Goal: Transaction & Acquisition: Purchase product/service

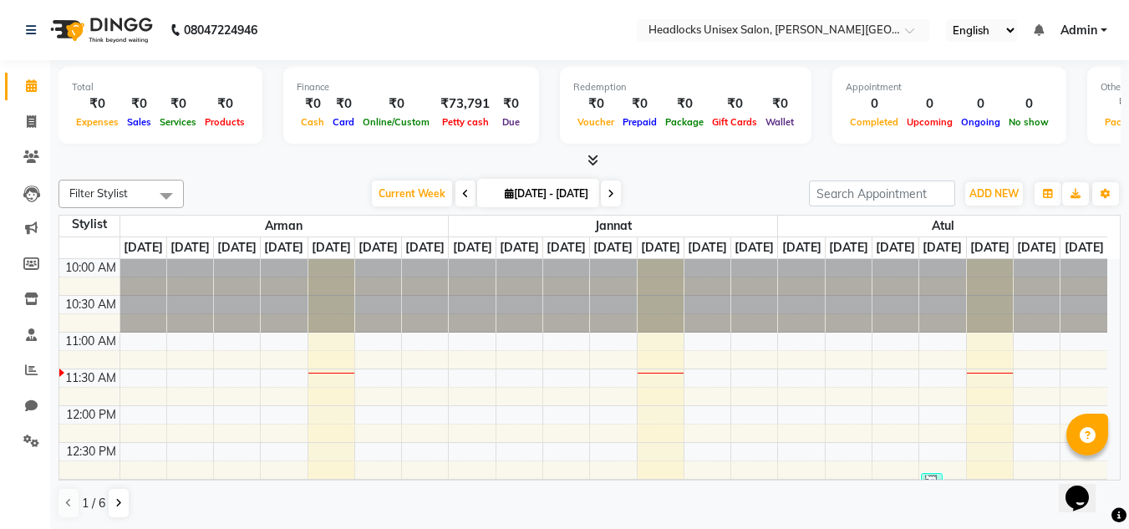
click at [187, 203] on div "Filter Stylist Select All [PERSON_NAME] Jannat Kaif [DATE] [PERSON_NAME] [PERSO…" at bounding box center [589, 194] width 1062 height 28
drag, startPoint x: 0, startPoint y: 0, endPoint x: 187, endPoint y: 203, distance: 276.1
click at [187, 203] on div "Filter Stylist Select All [PERSON_NAME] Jannat Kaif [DATE] [PERSON_NAME] [PERSO…" at bounding box center [589, 194] width 1062 height 28
click at [33, 119] on icon at bounding box center [31, 121] width 9 height 13
select select "service"
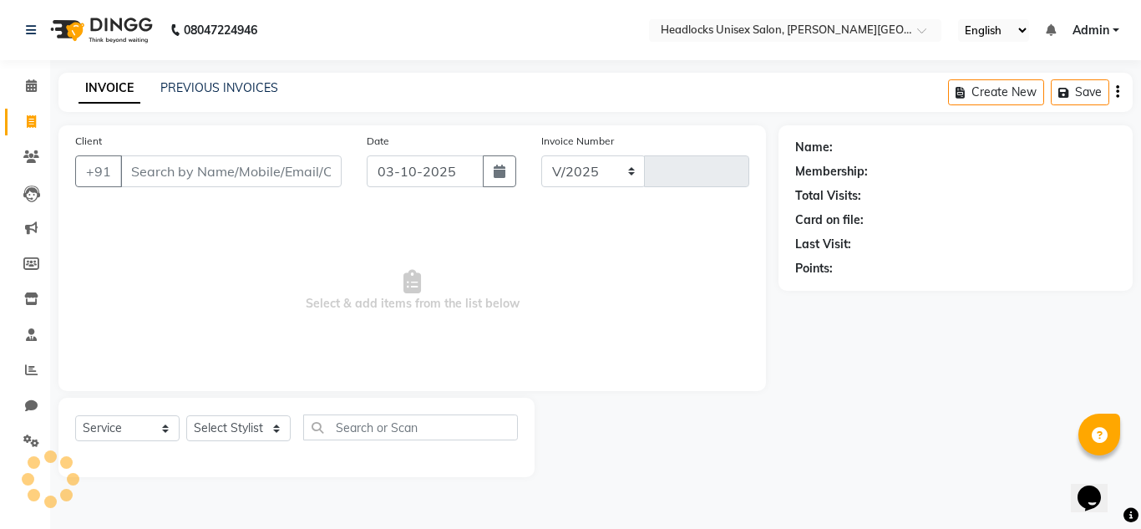
select select "6850"
type input "3877"
click at [123, 150] on div "Client +91" at bounding box center [209, 166] width 292 height 69
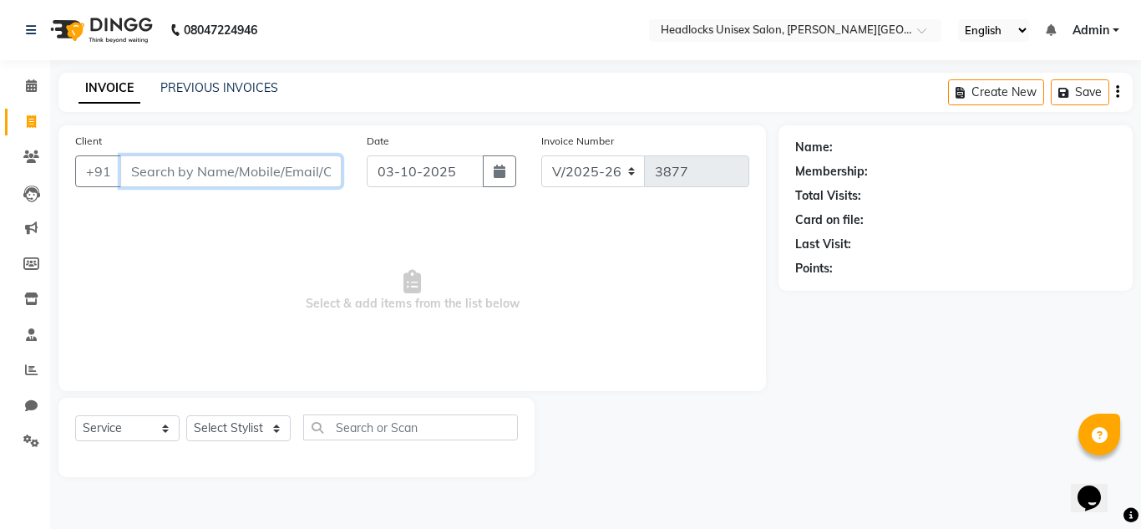
drag, startPoint x: 135, startPoint y: 169, endPoint x: 92, endPoint y: 198, distance: 51.7
click at [92, 198] on div "Client +91" at bounding box center [209, 166] width 292 height 69
click at [28, 87] on icon at bounding box center [31, 85] width 11 height 13
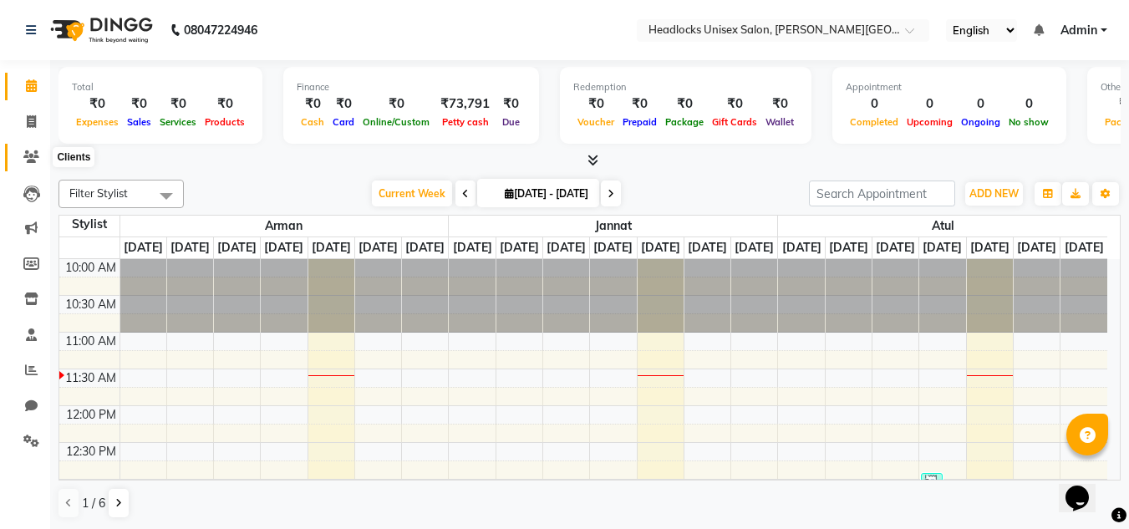
click at [35, 150] on icon at bounding box center [31, 156] width 16 height 13
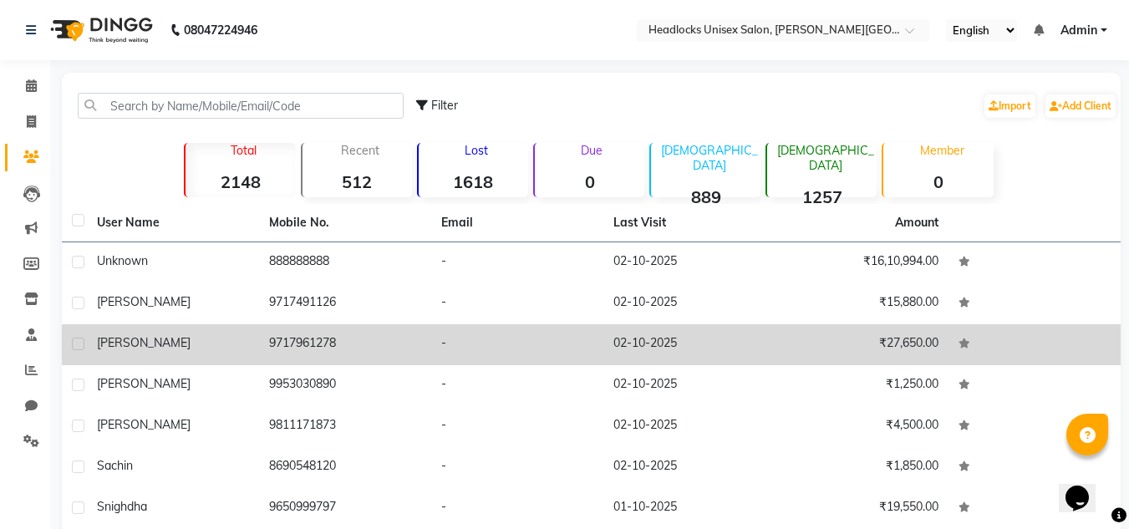
click at [124, 361] on td "[PERSON_NAME]" at bounding box center [173, 344] width 172 height 41
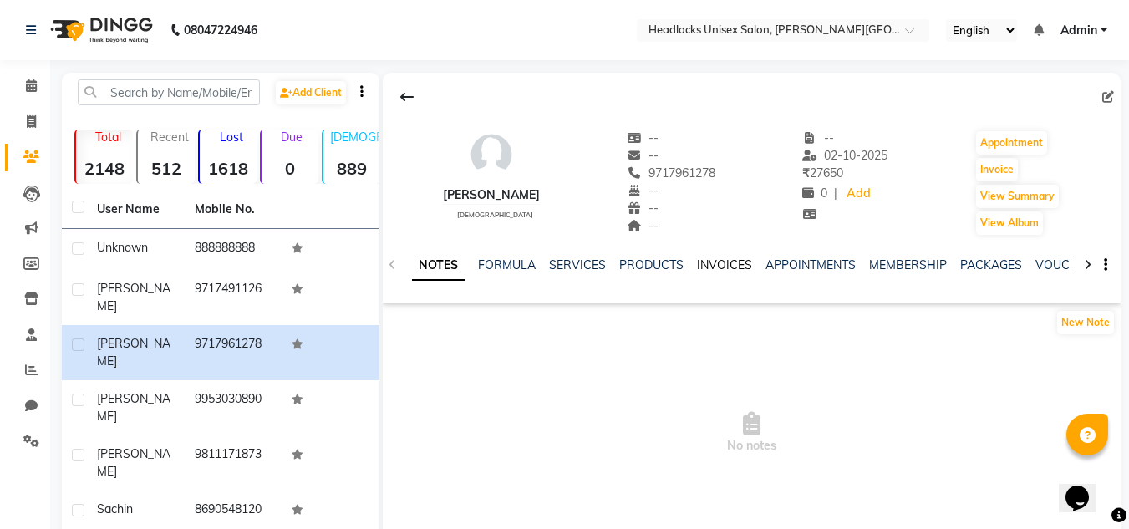
click at [739, 261] on link "INVOICES" at bounding box center [724, 264] width 55 height 15
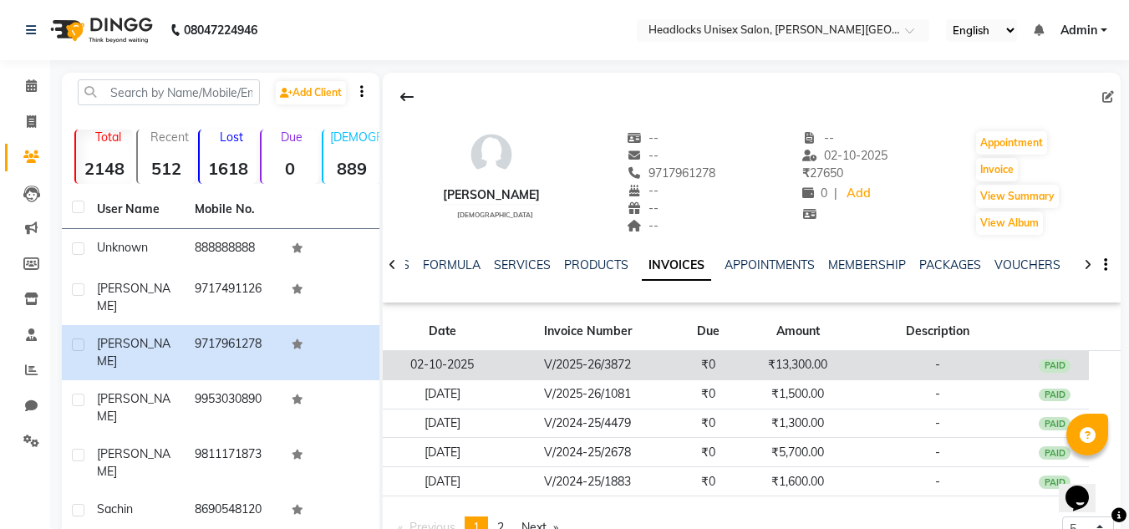
click at [726, 354] on td "₹0" at bounding box center [707, 365] width 69 height 29
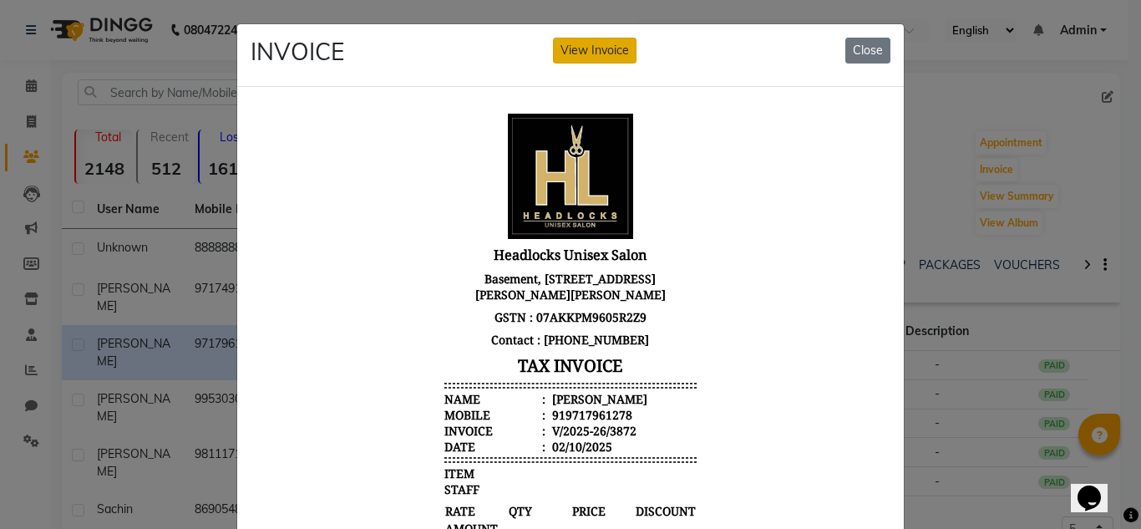
click at [591, 58] on button "View Invoice" at bounding box center [595, 51] width 84 height 26
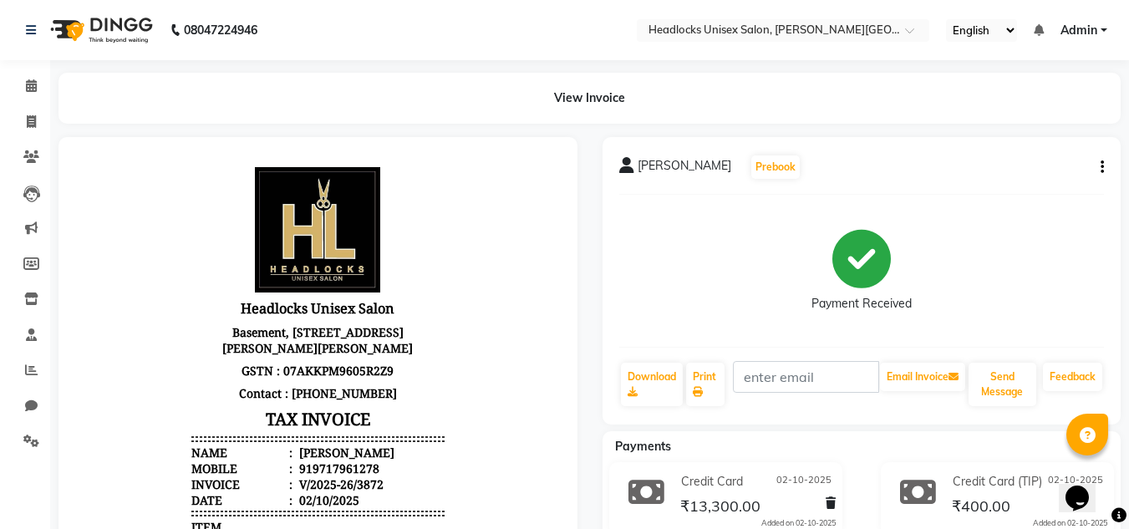
click at [1101, 168] on icon "button" at bounding box center [1101, 167] width 3 height 1
click at [1014, 186] on div "Edit Invoice" at bounding box center [1019, 188] width 114 height 21
select select "service"
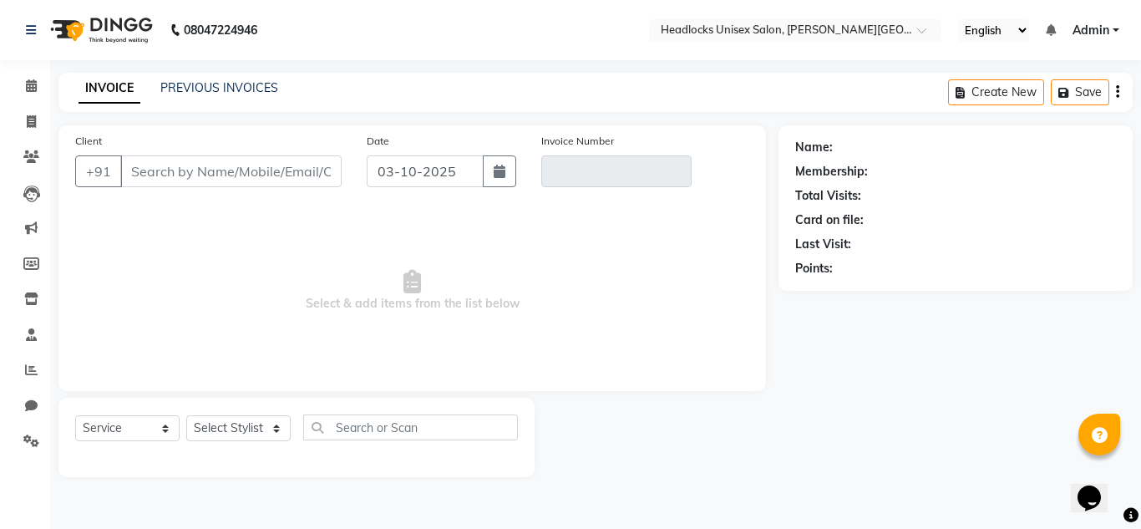
type input "9717961278"
type input "V/2025-26/3872"
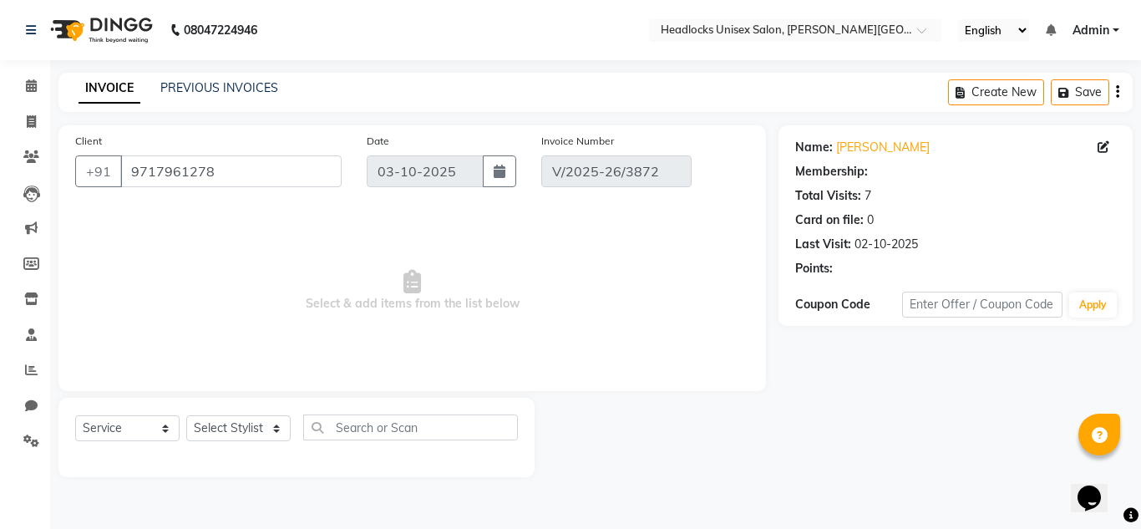
type input "02-10-2025"
select select "select"
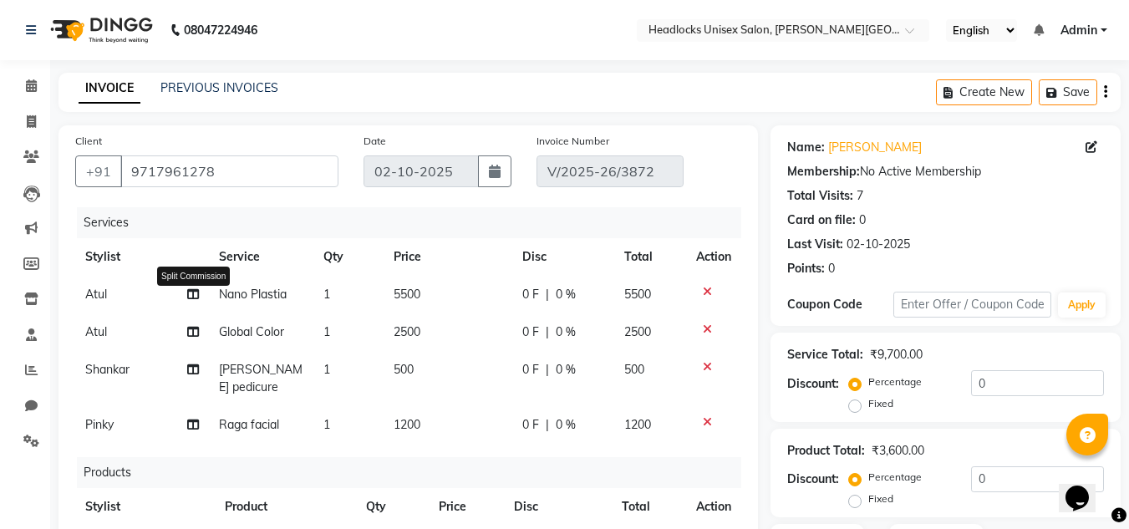
click at [196, 296] on icon at bounding box center [193, 294] width 12 height 12
select select "53625"
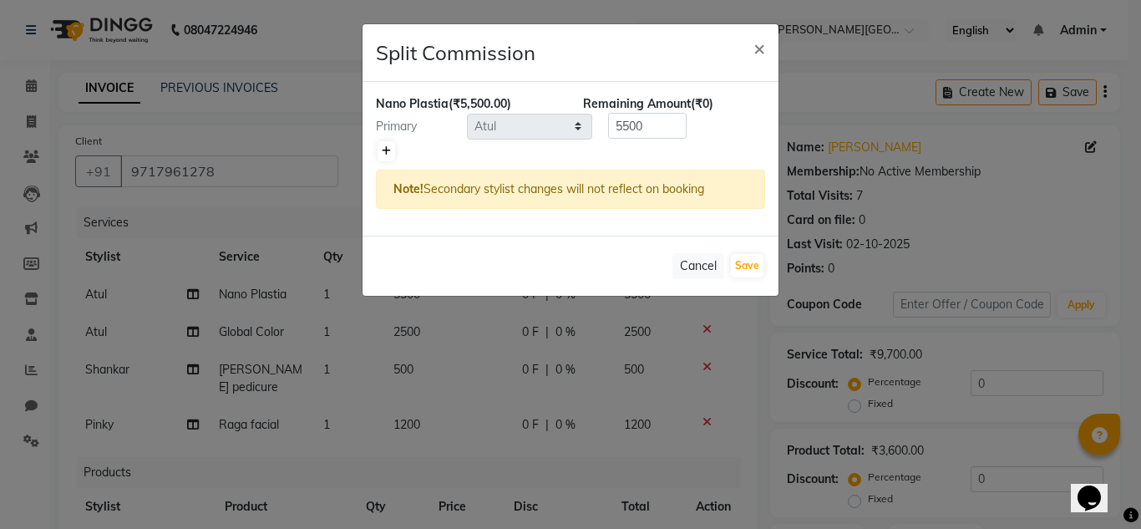
click at [390, 151] on icon at bounding box center [386, 151] width 9 height 10
type input "2750"
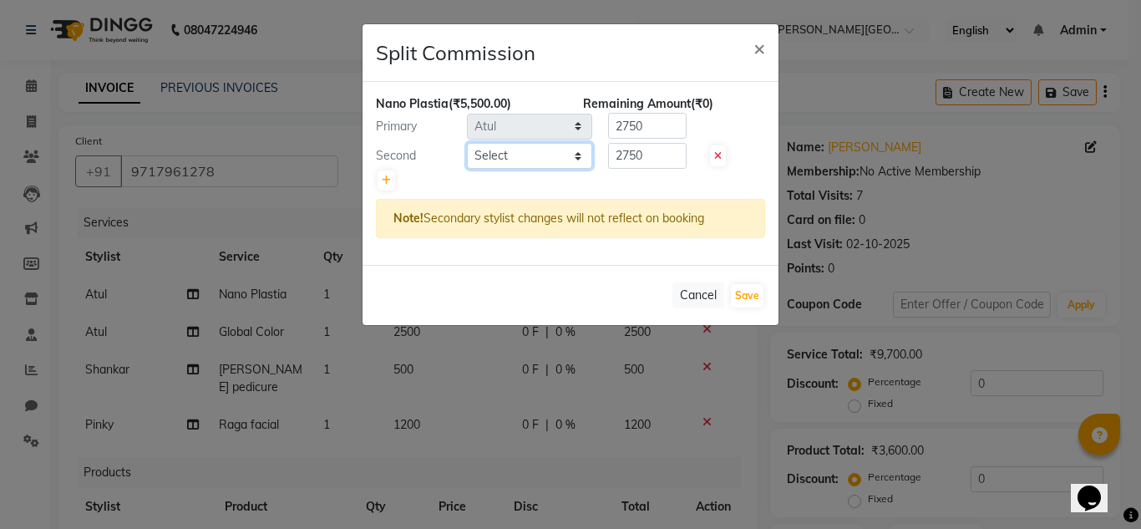
click at [506, 156] on select "Select [PERSON_NAME] Jannat Kaif [DATE] [PERSON_NAME] Pinky [PERSON_NAME] [PERS…" at bounding box center [529, 156] width 125 height 26
select select "53627"
click at [467, 143] on select "Select [PERSON_NAME] Jannat Kaif [DATE] [PERSON_NAME] Pinky [PERSON_NAME] [PERS…" at bounding box center [529, 156] width 125 height 26
click at [647, 125] on input "2750" at bounding box center [647, 126] width 79 height 26
type input "2"
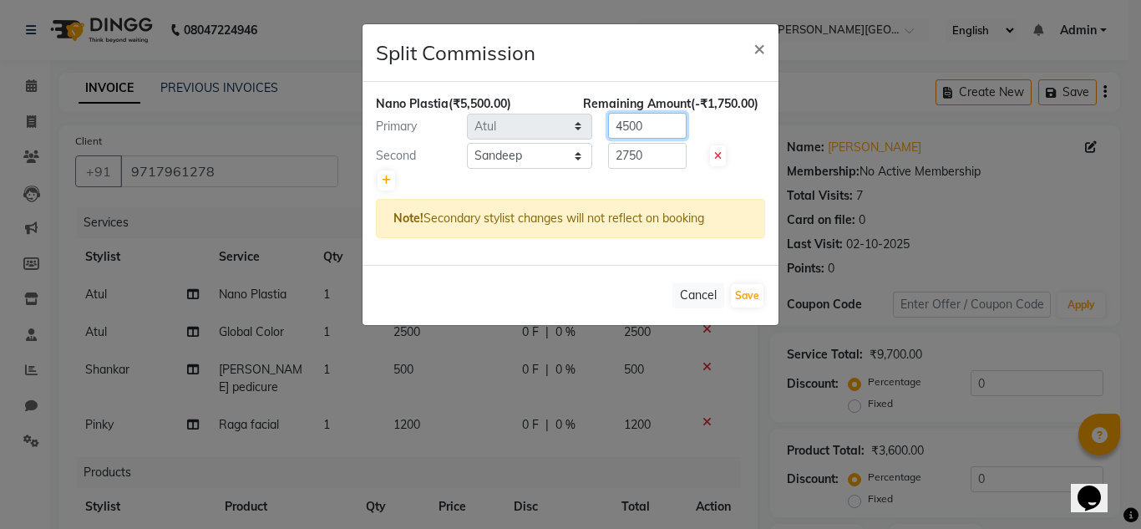
type input "4500"
click at [657, 157] on input "2750" at bounding box center [647, 156] width 79 height 26
type input "2"
type input "1000"
click at [747, 293] on button "Save" at bounding box center [747, 295] width 33 height 23
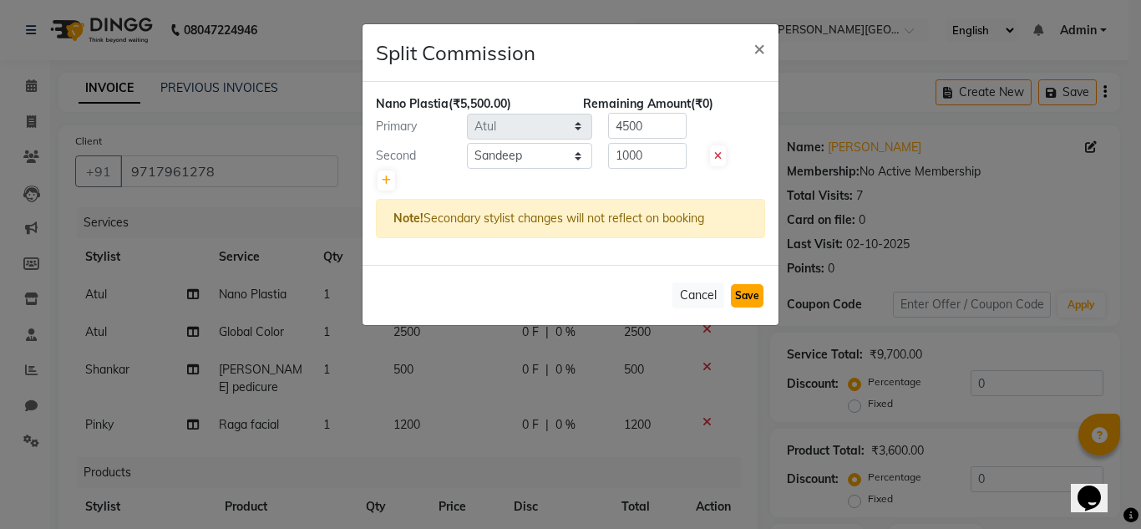
select select "Select"
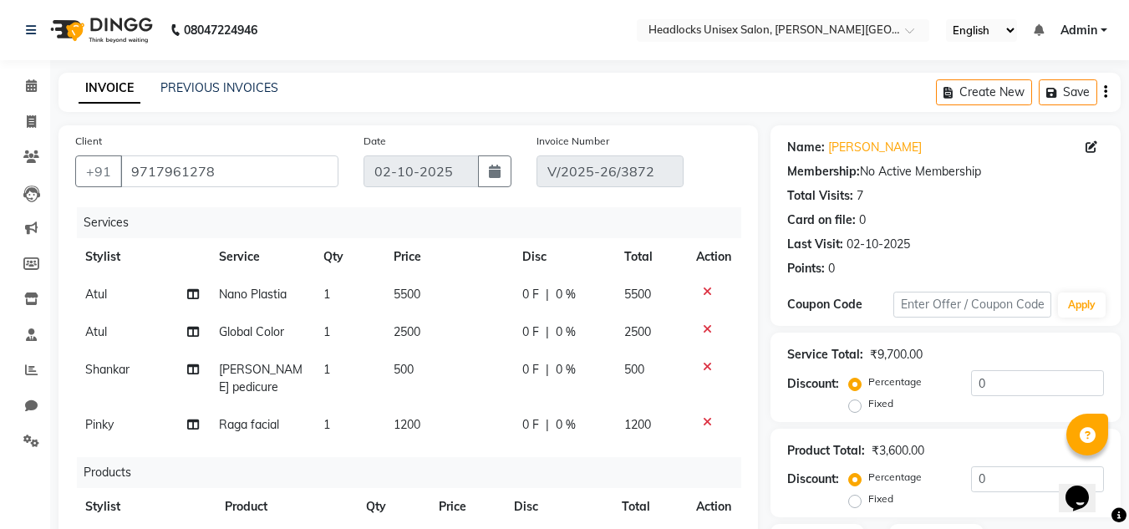
scroll to position [442, 0]
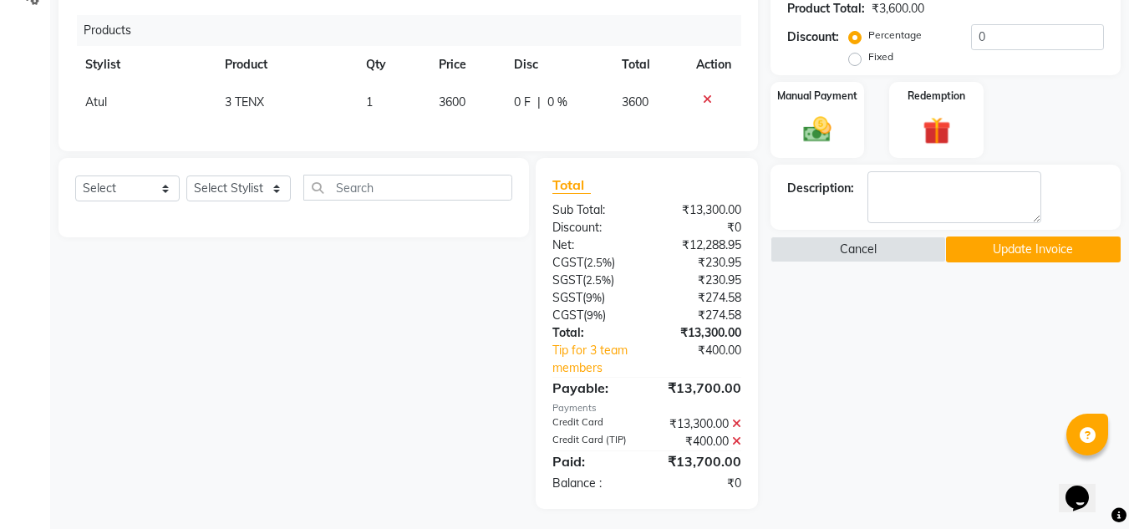
click at [1059, 241] on button "Update Invoice" at bounding box center [1033, 249] width 175 height 26
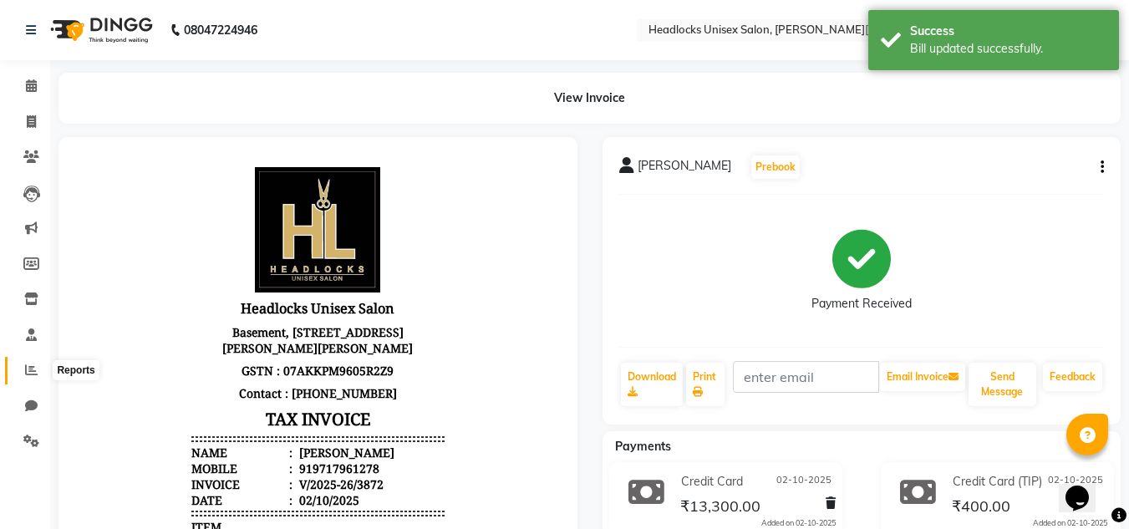
click at [22, 370] on span at bounding box center [31, 370] width 29 height 19
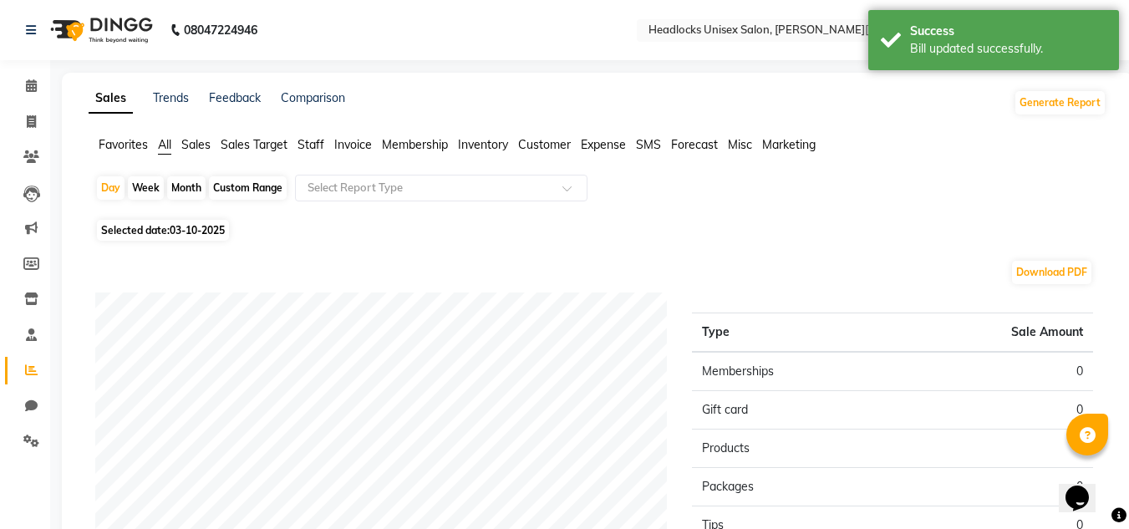
click at [176, 190] on div "Month" at bounding box center [186, 187] width 38 height 23
select select "10"
select select "2025"
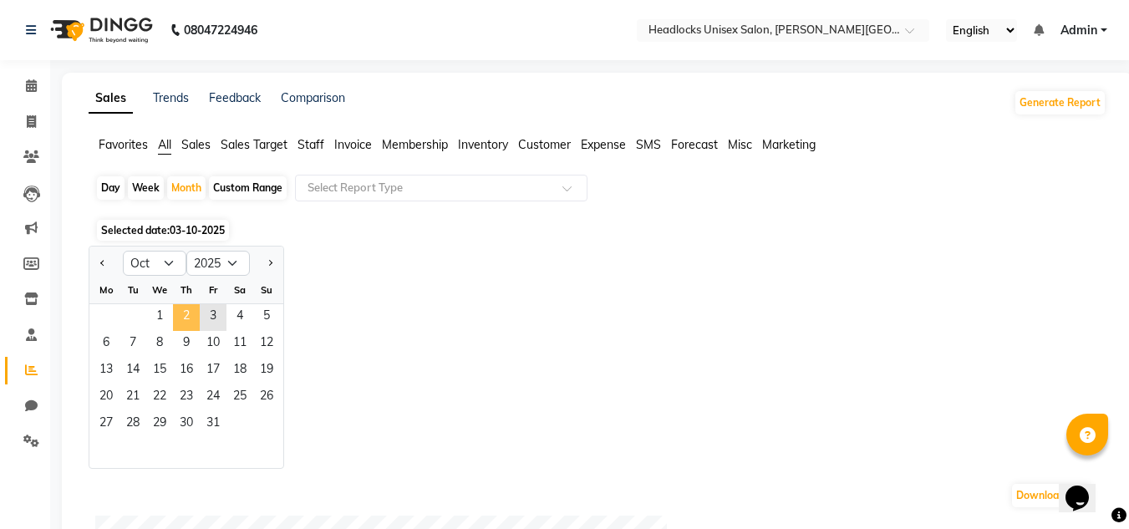
click at [185, 312] on span "2" at bounding box center [186, 317] width 27 height 27
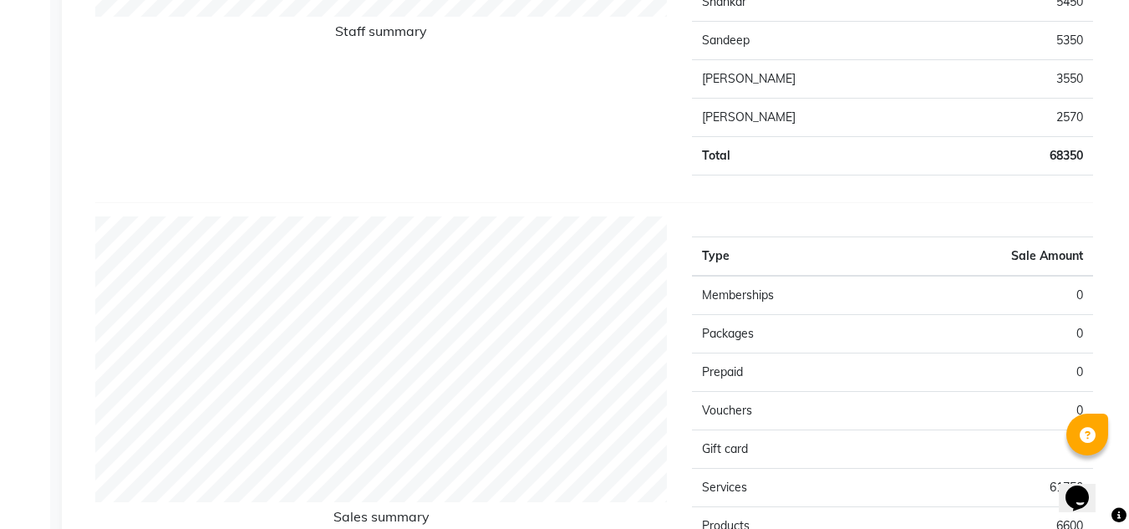
scroll to position [462, 0]
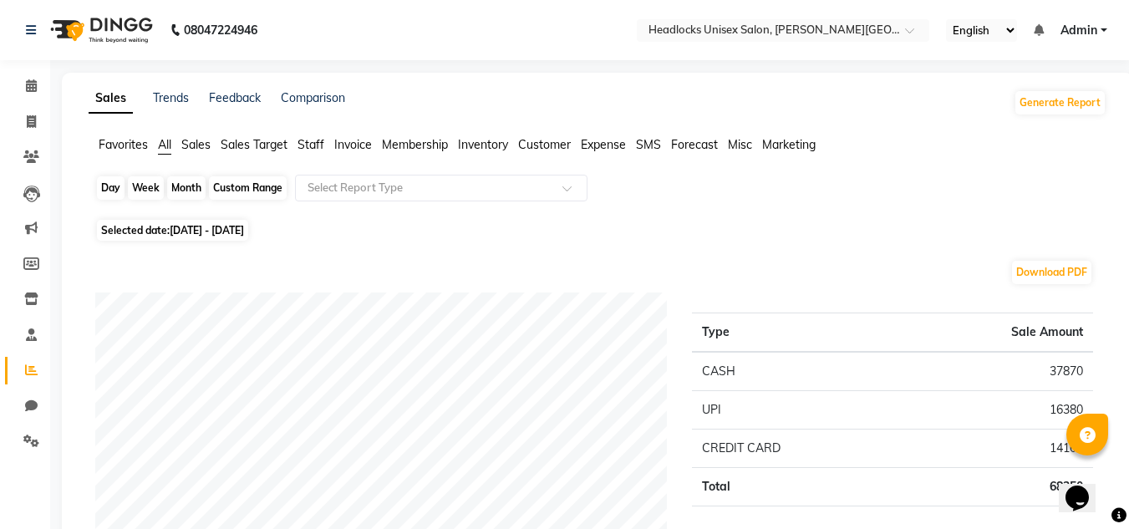
click at [190, 184] on div "Month" at bounding box center [186, 187] width 38 height 23
select select "10"
select select "2025"
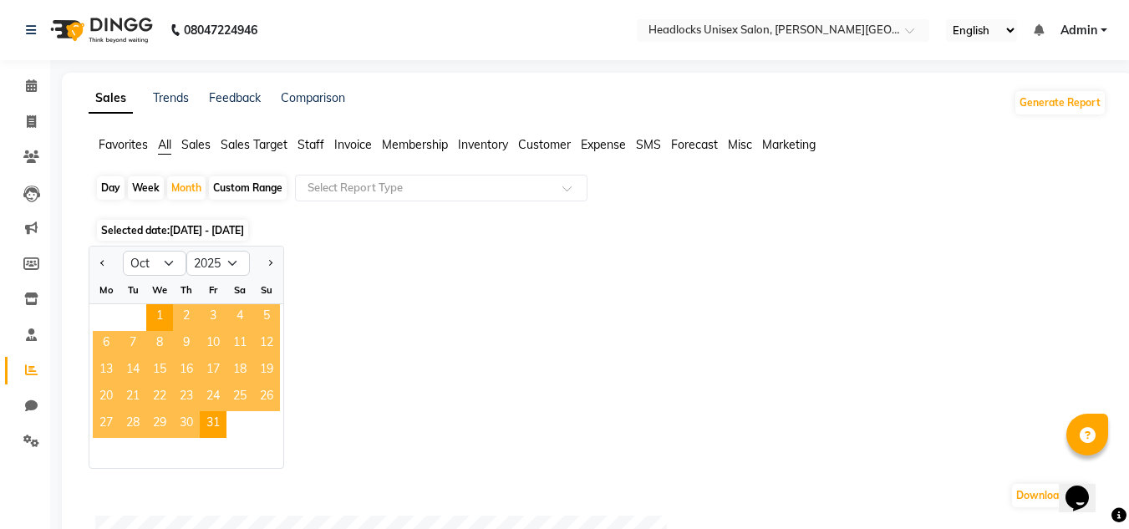
click at [458, 212] on div "Day Week Month Custom Range Select Report Type" at bounding box center [597, 195] width 1004 height 40
click at [190, 317] on span "2" at bounding box center [186, 317] width 27 height 27
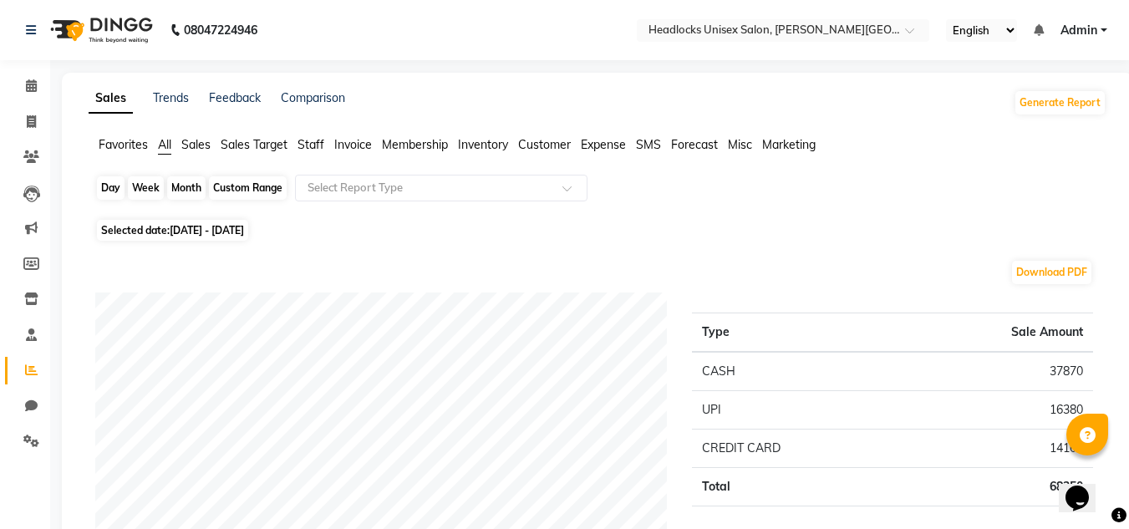
click at [185, 192] on div "Month" at bounding box center [186, 187] width 38 height 23
select select "10"
select select "2025"
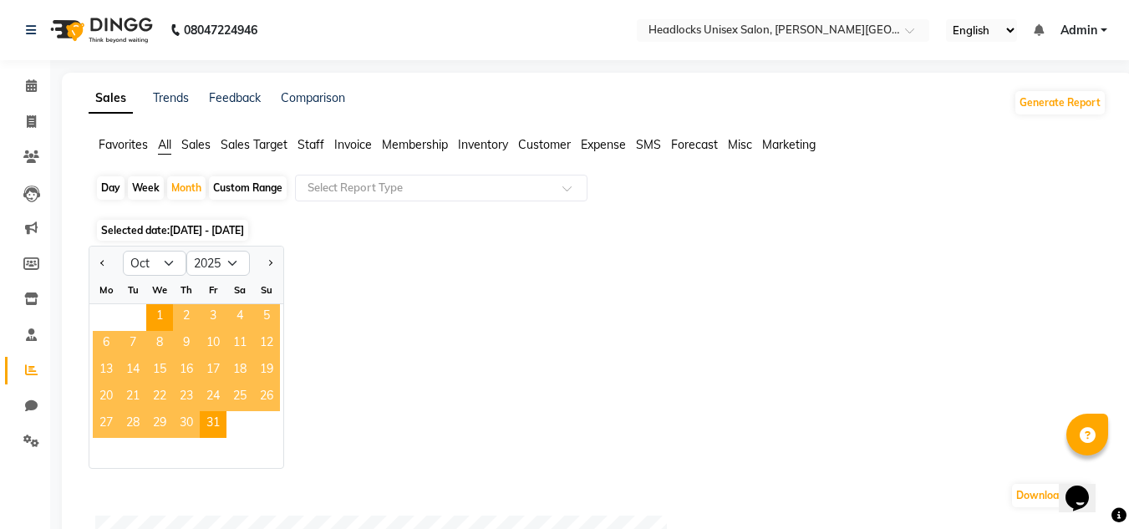
click at [312, 143] on span "Staff" at bounding box center [310, 144] width 27 height 15
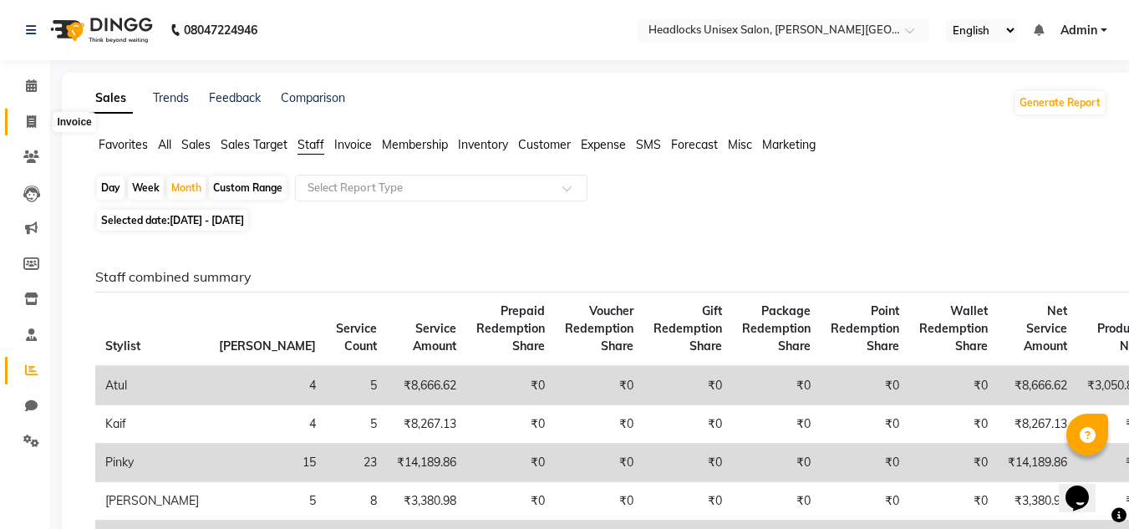
click at [33, 119] on icon at bounding box center [31, 121] width 9 height 13
select select "service"
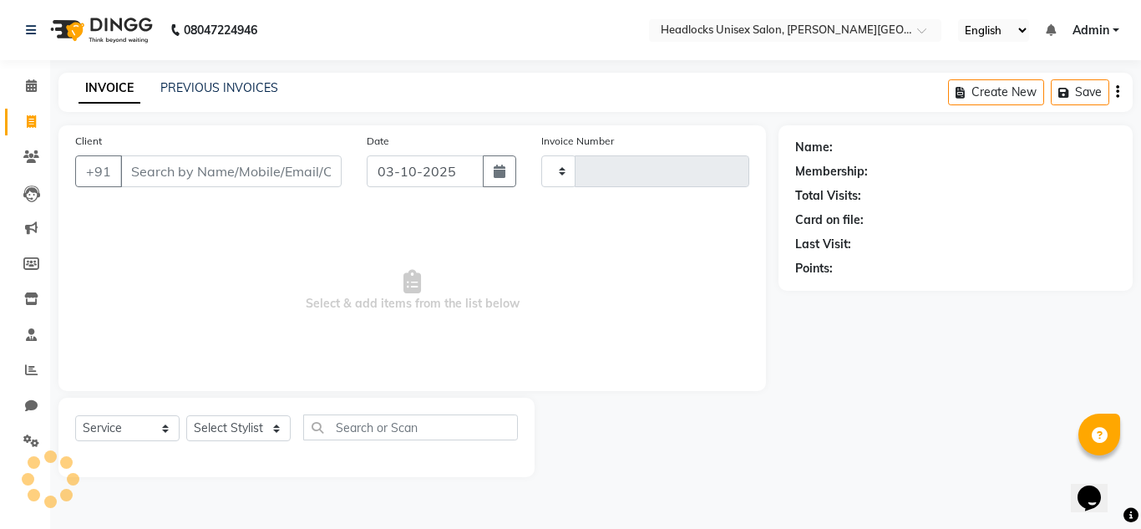
type input "3877"
select select "6850"
click at [158, 165] on input "Client" at bounding box center [230, 171] width 221 height 32
click at [31, 371] on icon at bounding box center [31, 369] width 13 height 13
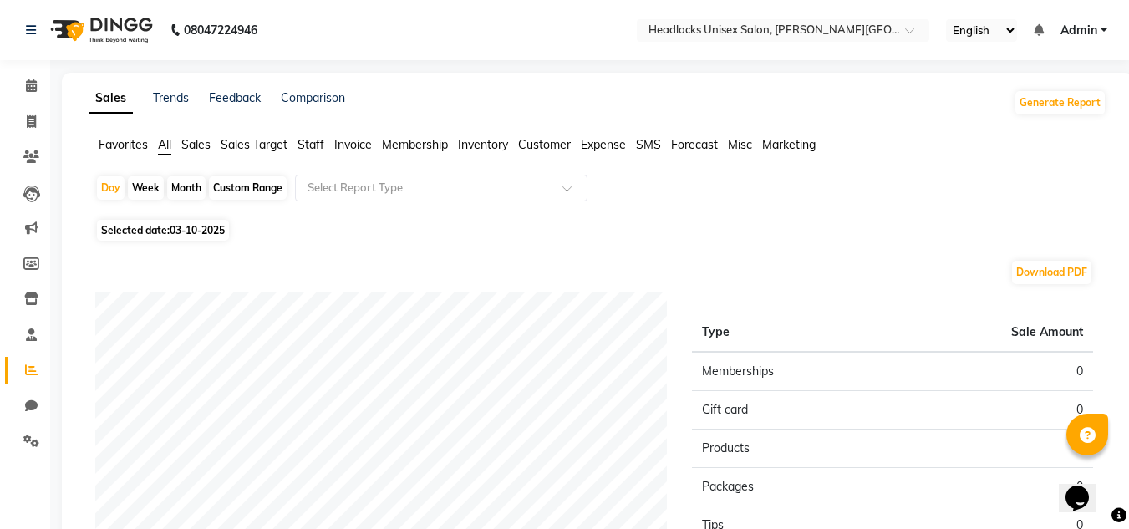
click at [185, 184] on div "Month" at bounding box center [186, 187] width 38 height 23
select select "10"
select select "2025"
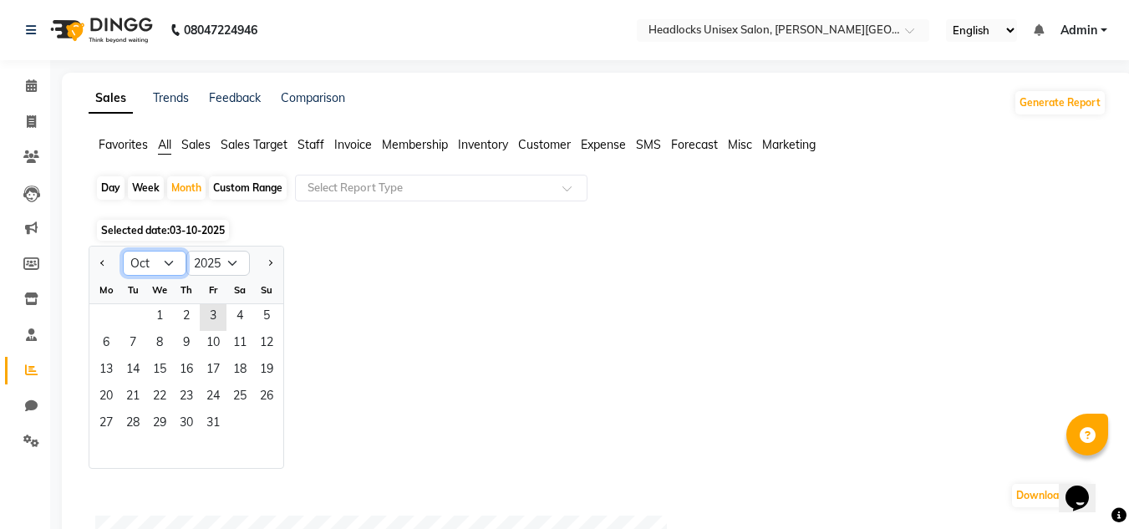
click at [161, 265] on select "Jan Feb Mar Apr May Jun [DATE] Aug Sep Oct Nov Dec" at bounding box center [154, 263] width 63 height 25
select select "9"
click at [123, 251] on select "Jan Feb Mar Apr May Jun [DATE] Aug Sep Oct Nov Dec" at bounding box center [154, 263] width 63 height 25
click at [126, 422] on span "30" at bounding box center [132, 424] width 27 height 27
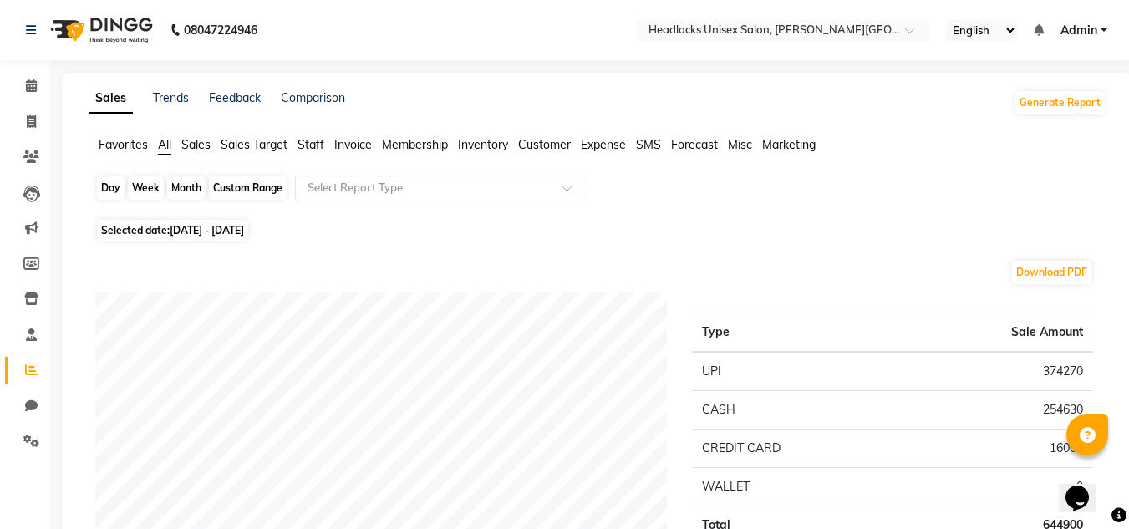
click at [180, 186] on div "Month" at bounding box center [186, 187] width 38 height 23
select select "9"
select select "2025"
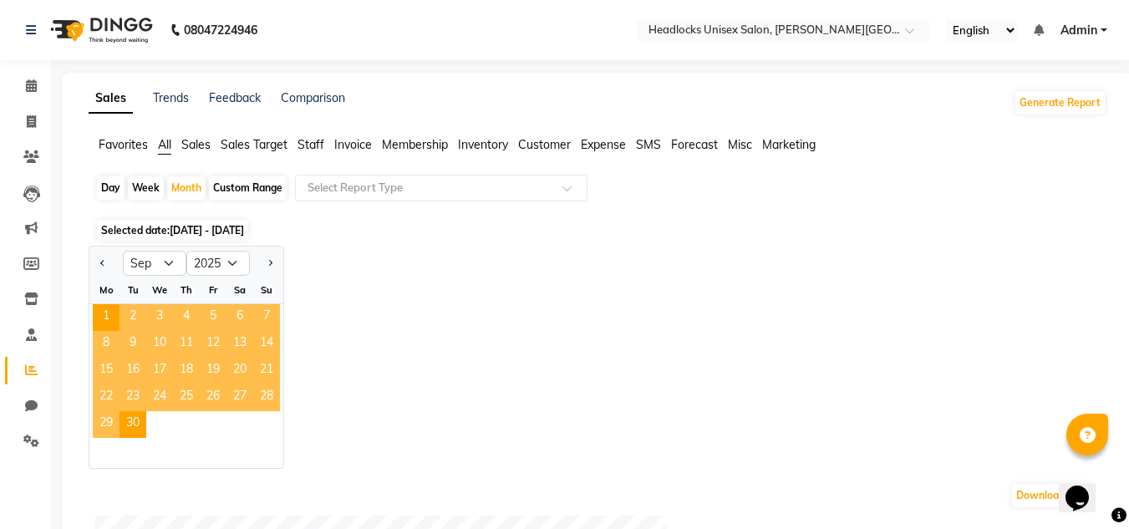
click at [306, 331] on div "Jan Feb Mar Apr May Jun [DATE] Aug Sep Oct Nov [DATE] 2016 2017 2018 2019 2020 …" at bounding box center [598, 357] width 1018 height 223
click at [256, 454] on div at bounding box center [186, 453] width 194 height 30
click at [130, 426] on span "30" at bounding box center [132, 424] width 27 height 27
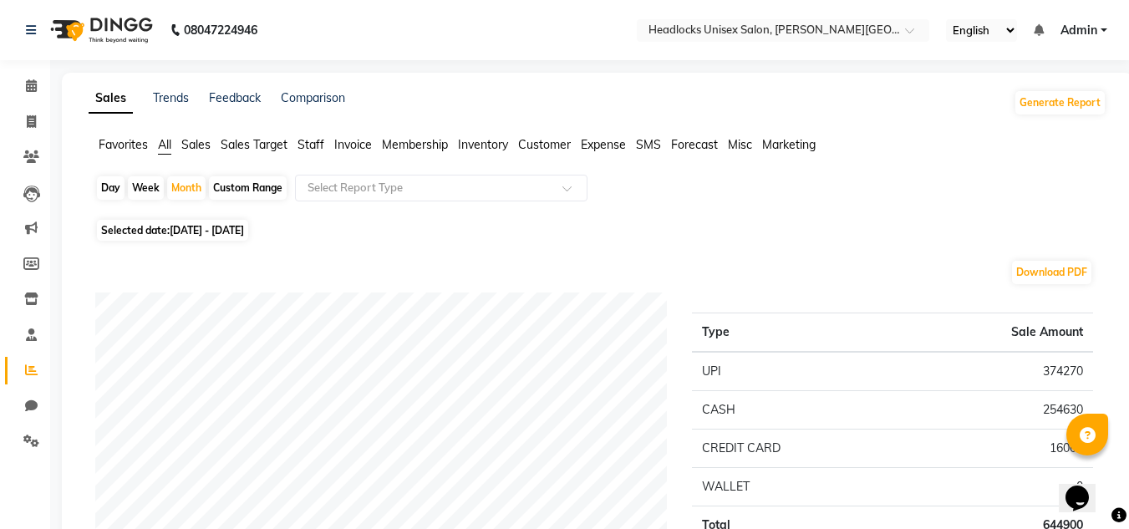
click at [109, 185] on div "Day" at bounding box center [111, 187] width 28 height 23
select select "9"
select select "2025"
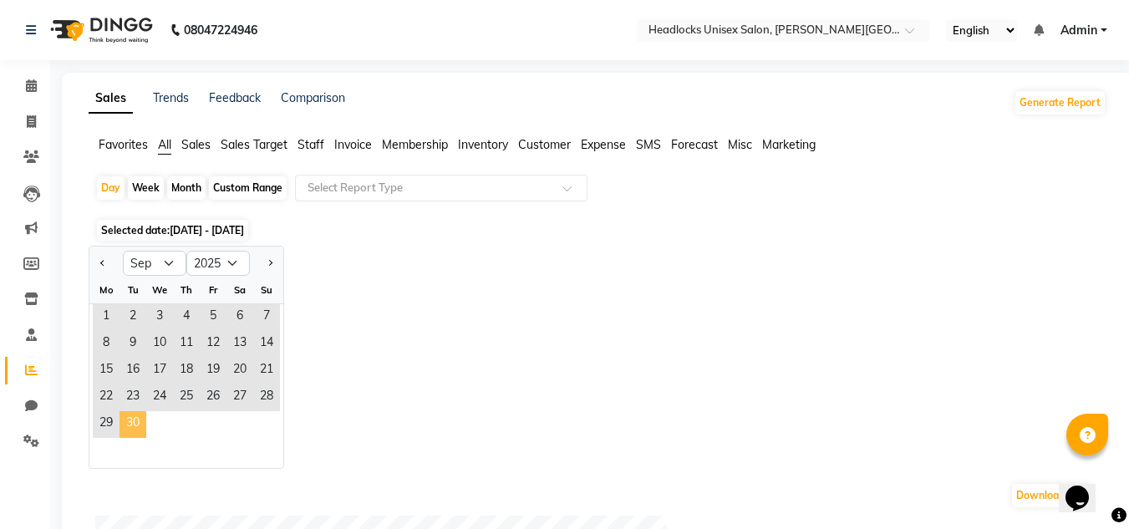
click at [133, 420] on span "30" at bounding box center [132, 424] width 27 height 27
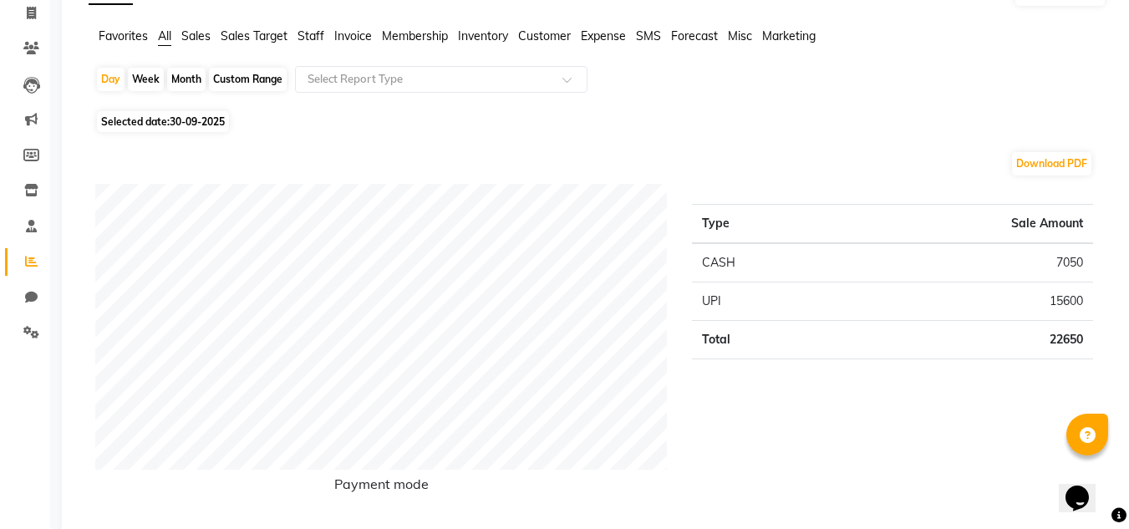
scroll to position [134, 0]
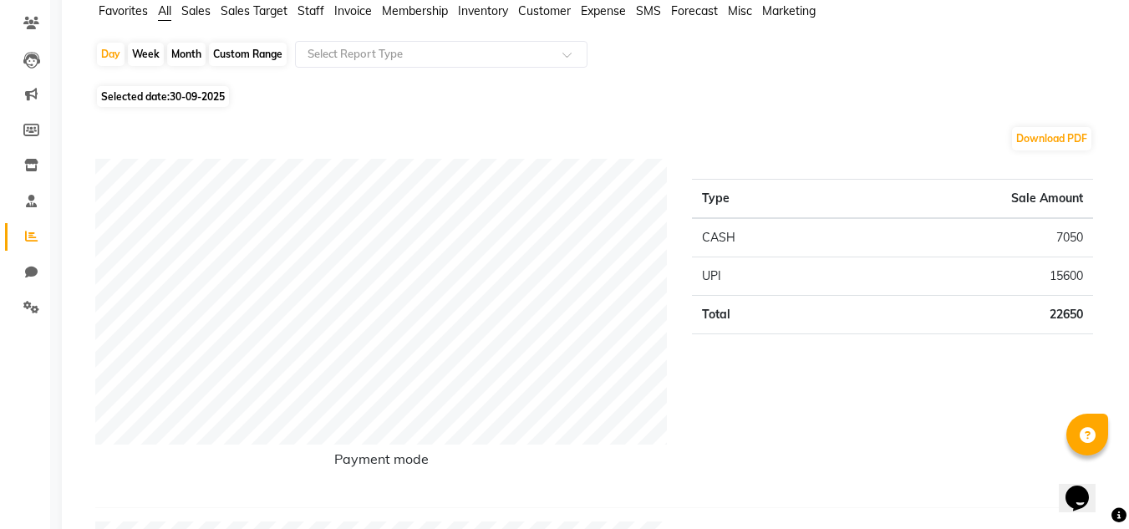
click at [622, 66] on div "Day Week Month Custom Range Select Report Type" at bounding box center [597, 61] width 1004 height 40
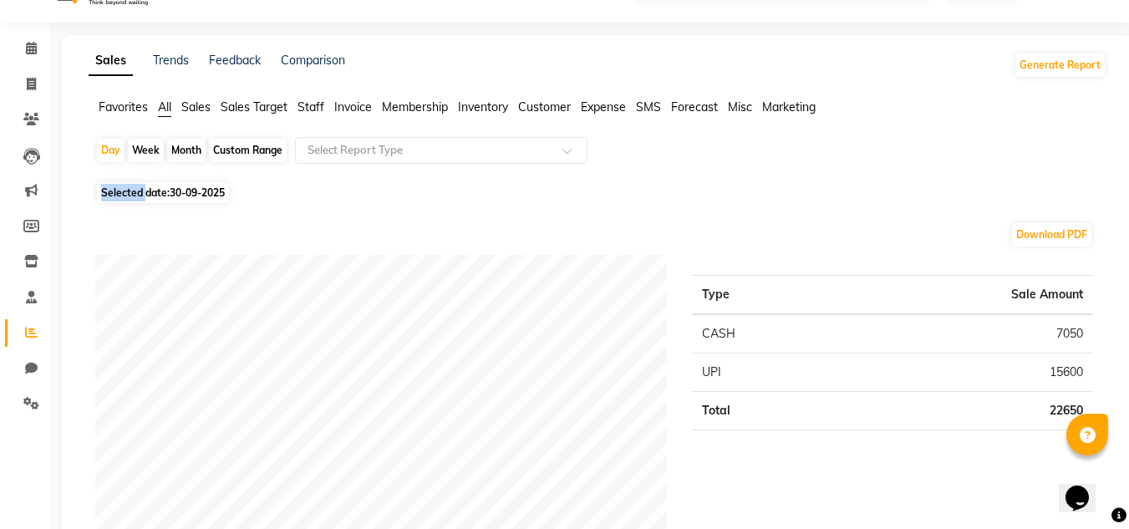
scroll to position [3, 0]
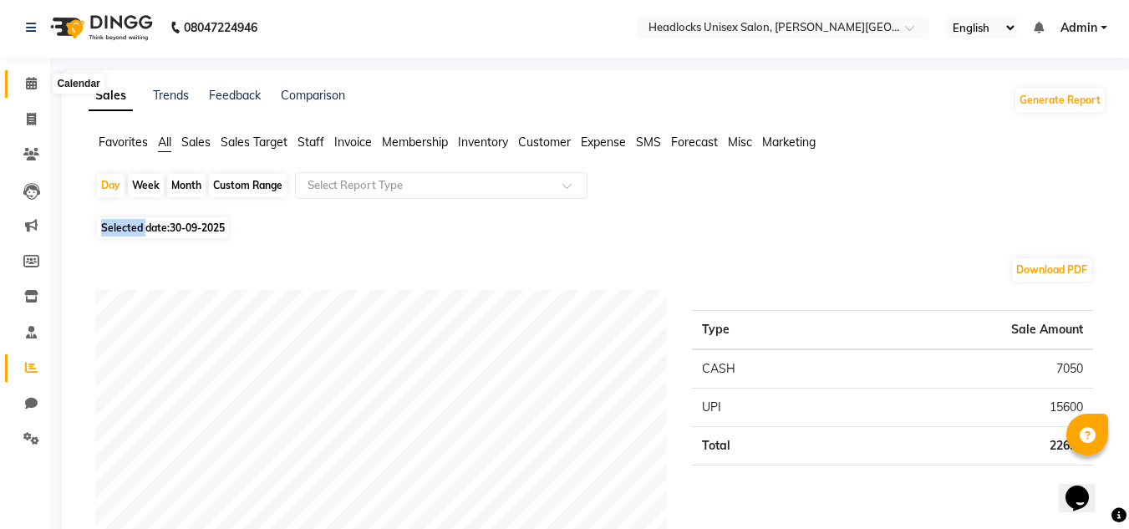
click at [41, 81] on span at bounding box center [31, 83] width 29 height 19
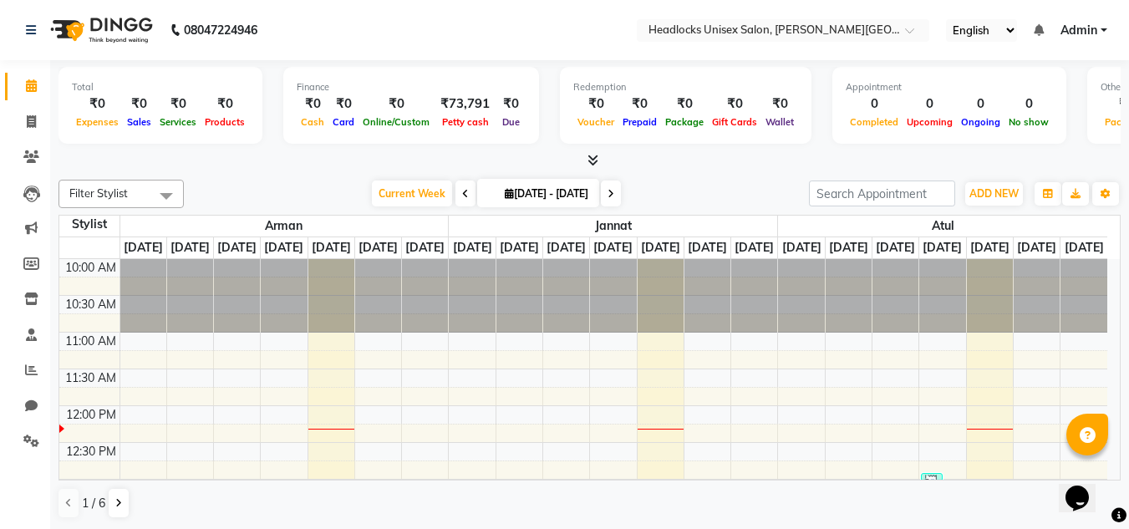
click at [252, 170] on div "Total ₹0 Expenses ₹0 Sales ₹0 Services ₹0 Products Finance ₹0 Cash ₹0 Card ₹0 O…" at bounding box center [589, 295] width 1079 height 470
click at [30, 119] on icon at bounding box center [31, 121] width 9 height 13
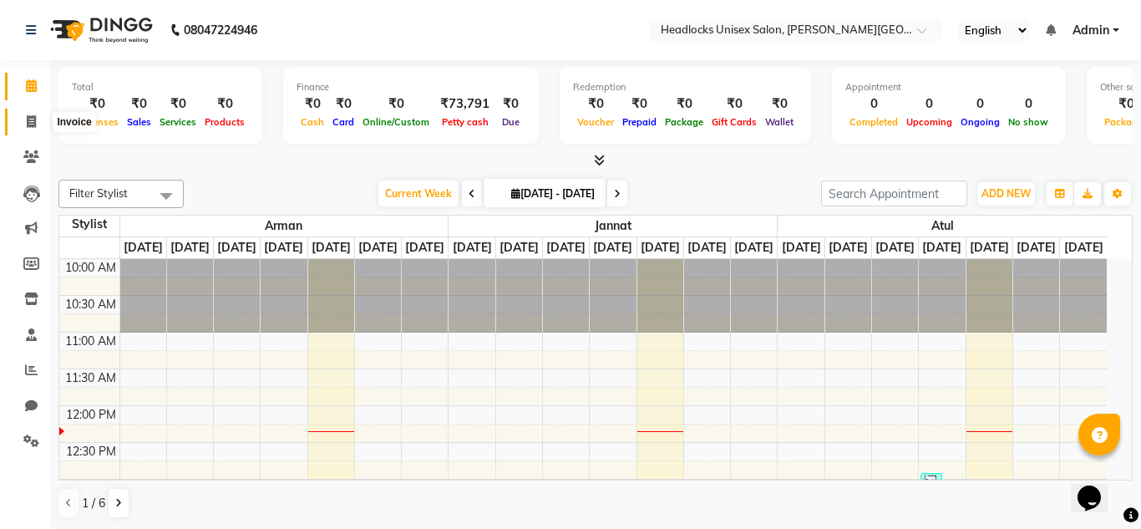
select select "service"
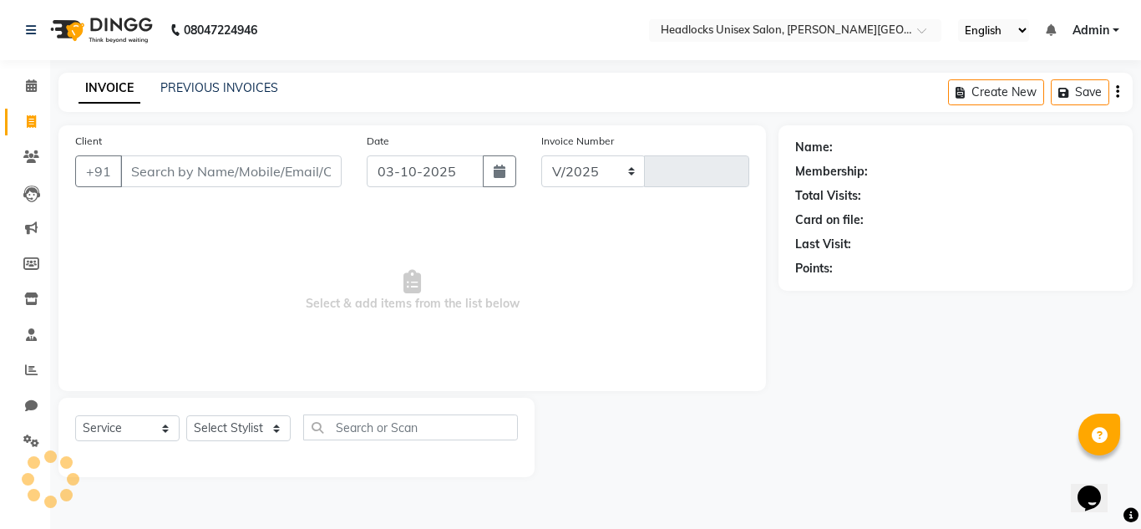
select select "6850"
type input "3877"
click at [224, 171] on input "Client" at bounding box center [230, 171] width 221 height 32
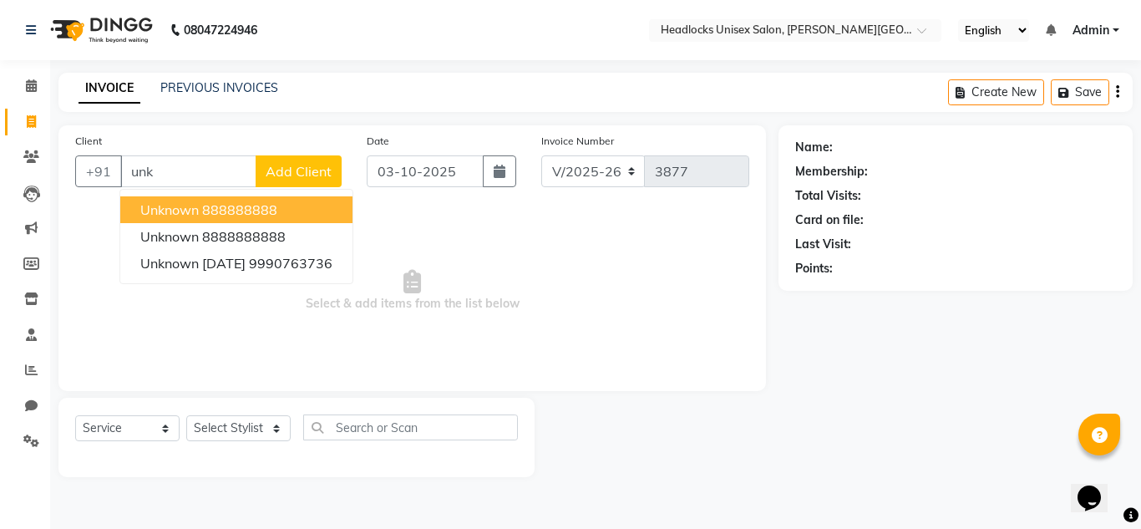
click at [250, 215] on ngb-highlight "888888888" at bounding box center [239, 209] width 75 height 17
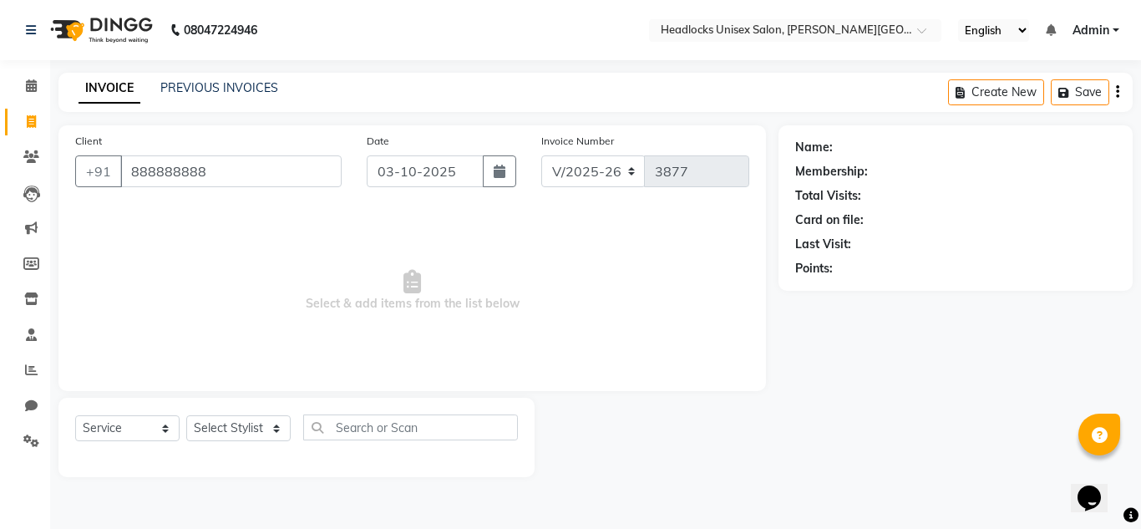
type input "888888888"
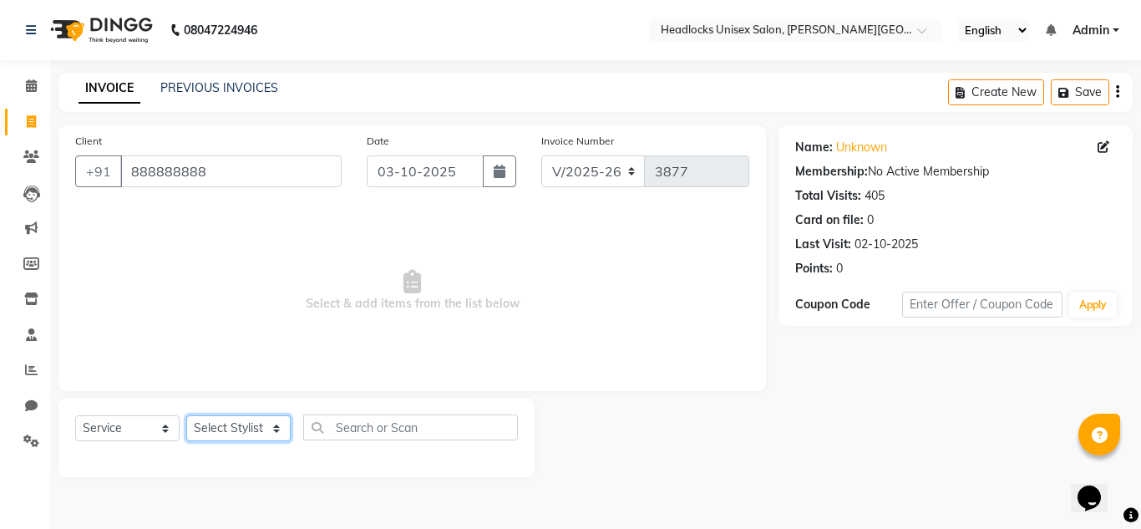
click at [258, 433] on select "Select Stylist [PERSON_NAME] Jannat Kaif [DATE] [PERSON_NAME] [PERSON_NAME] [PE…" at bounding box center [238, 428] width 104 height 26
select select "53616"
click at [186, 415] on select "Select Stylist [PERSON_NAME] Jannat Kaif [DATE] [PERSON_NAME] [PERSON_NAME] [PE…" at bounding box center [238, 428] width 104 height 26
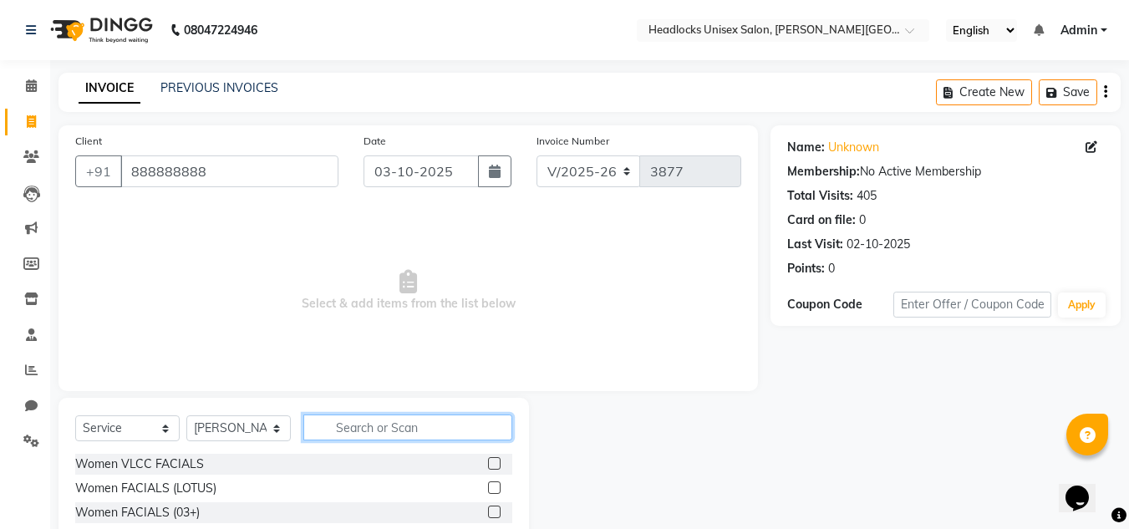
click at [356, 429] on input "text" at bounding box center [407, 427] width 209 height 26
type input "gen"
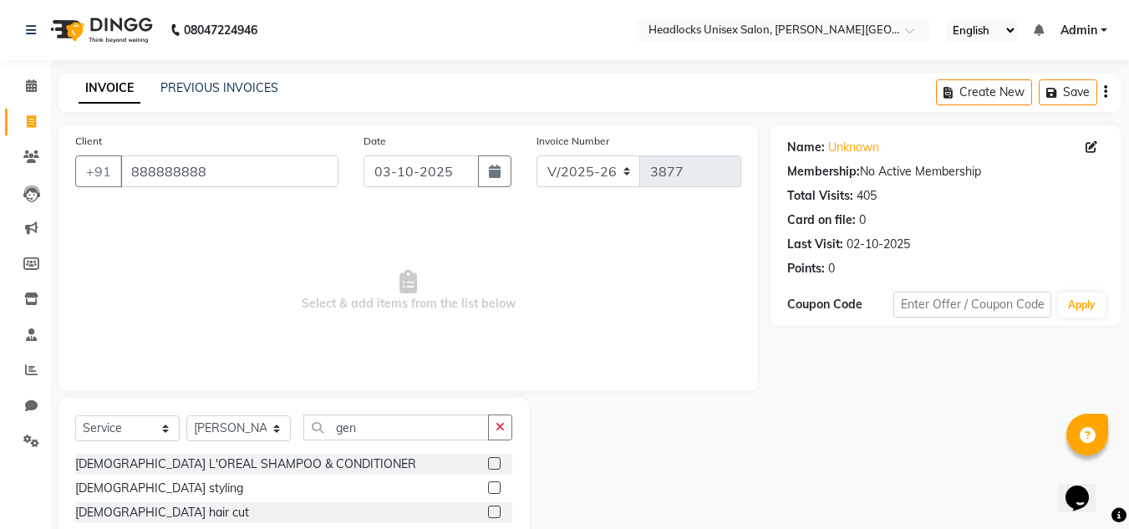
click at [498, 514] on label at bounding box center [494, 511] width 13 height 13
click at [498, 514] on input "checkbox" at bounding box center [493, 512] width 11 height 11
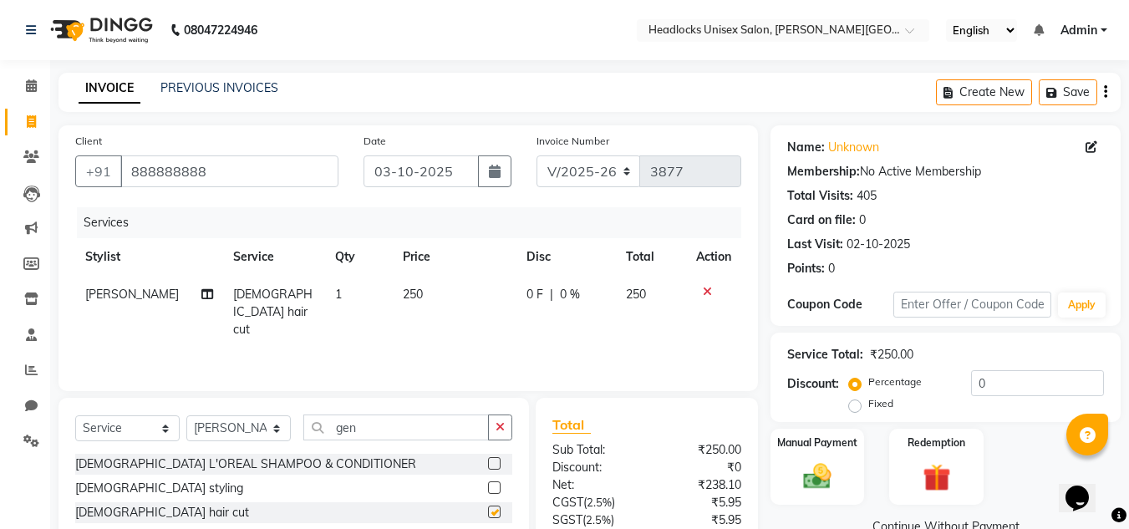
checkbox input "false"
click at [819, 475] on img at bounding box center [817, 475] width 47 height 33
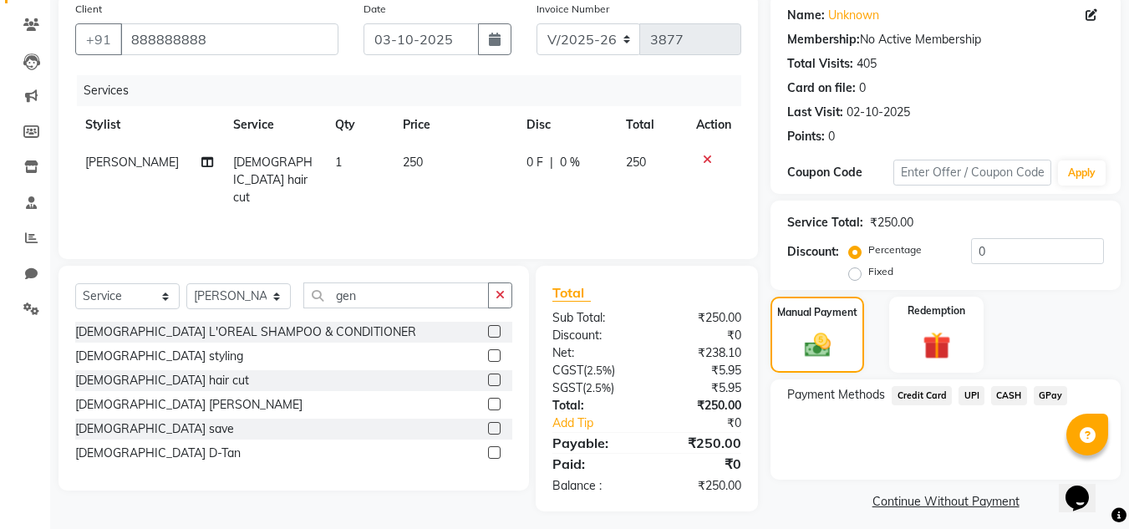
click at [972, 390] on span "UPI" at bounding box center [971, 395] width 26 height 19
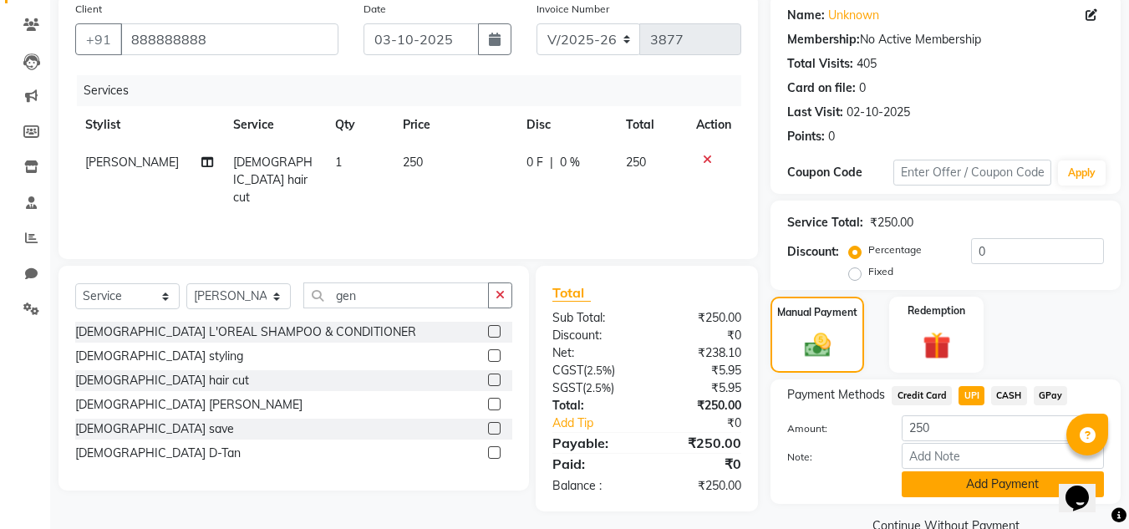
click at [979, 482] on button "Add Payment" at bounding box center [1002, 484] width 202 height 26
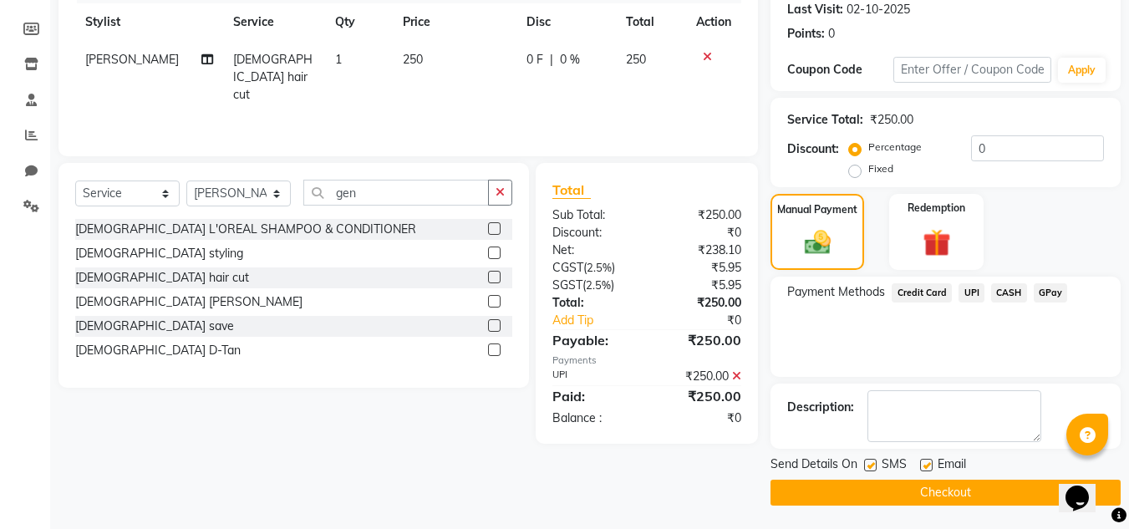
scroll to position [236, 0]
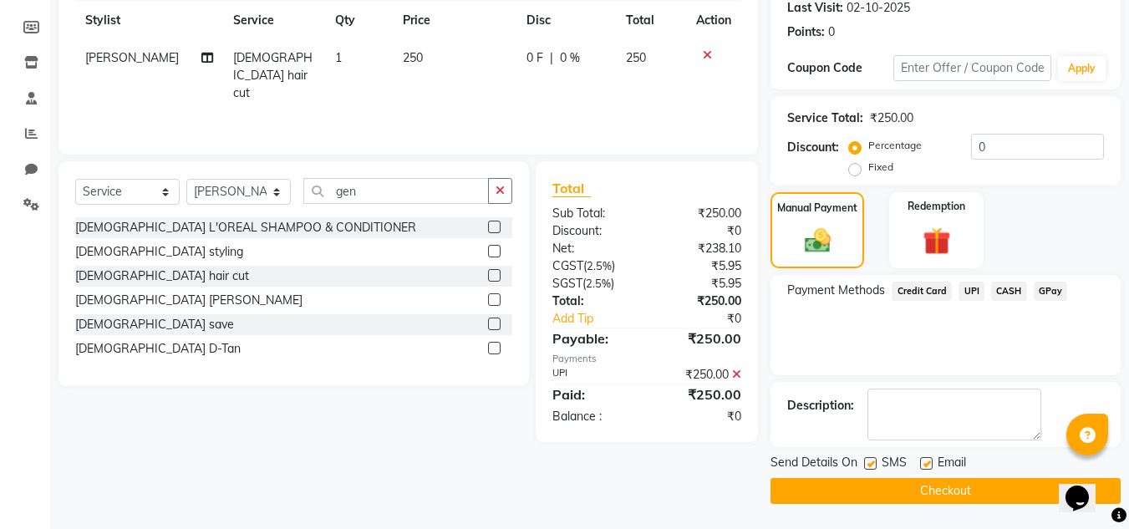
click at [1014, 485] on button "Checkout" at bounding box center [945, 491] width 350 height 26
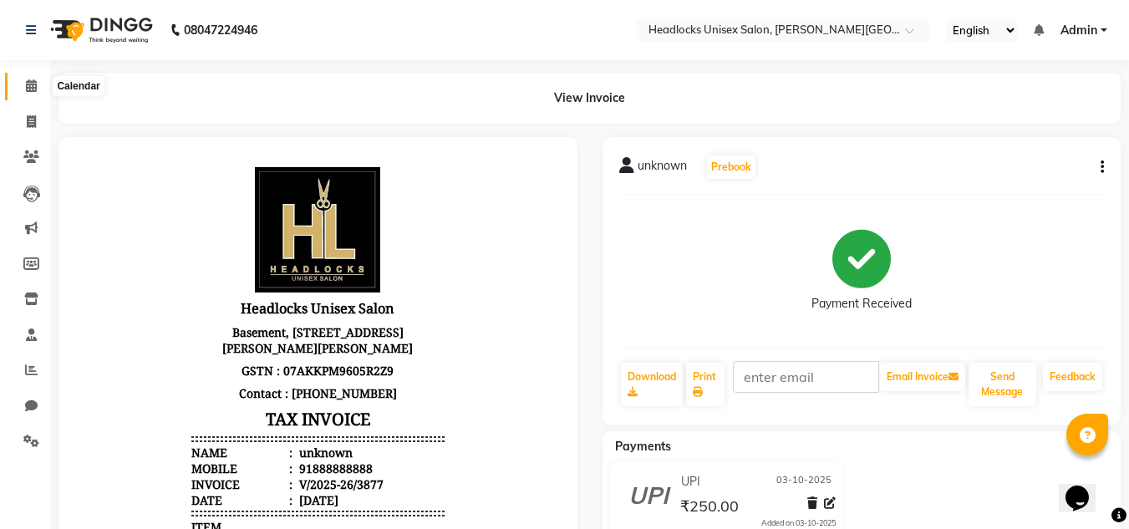
click at [28, 84] on icon at bounding box center [31, 85] width 11 height 13
